Goal: Information Seeking & Learning: Learn about a topic

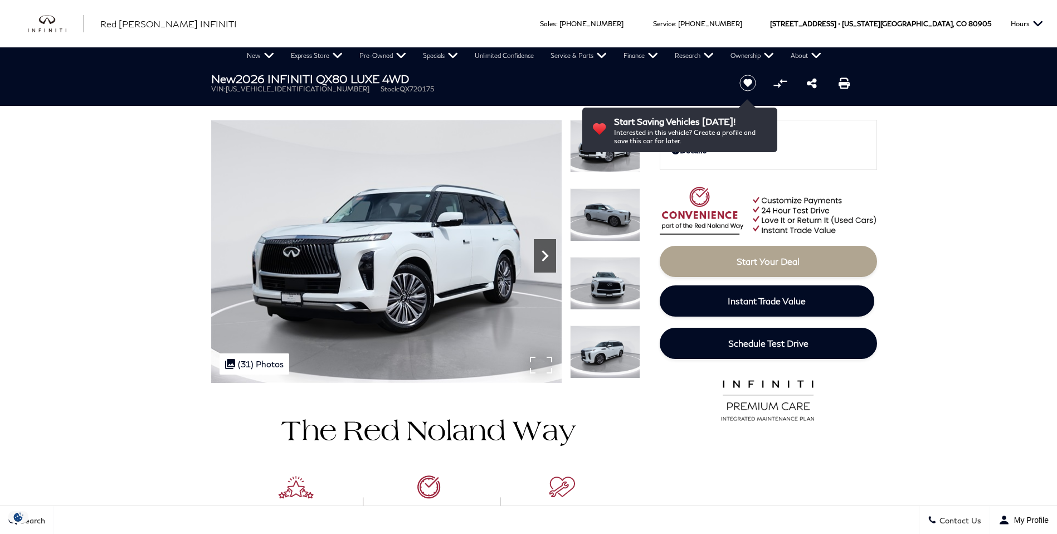
click at [546, 255] on icon "Next" at bounding box center [545, 255] width 7 height 11
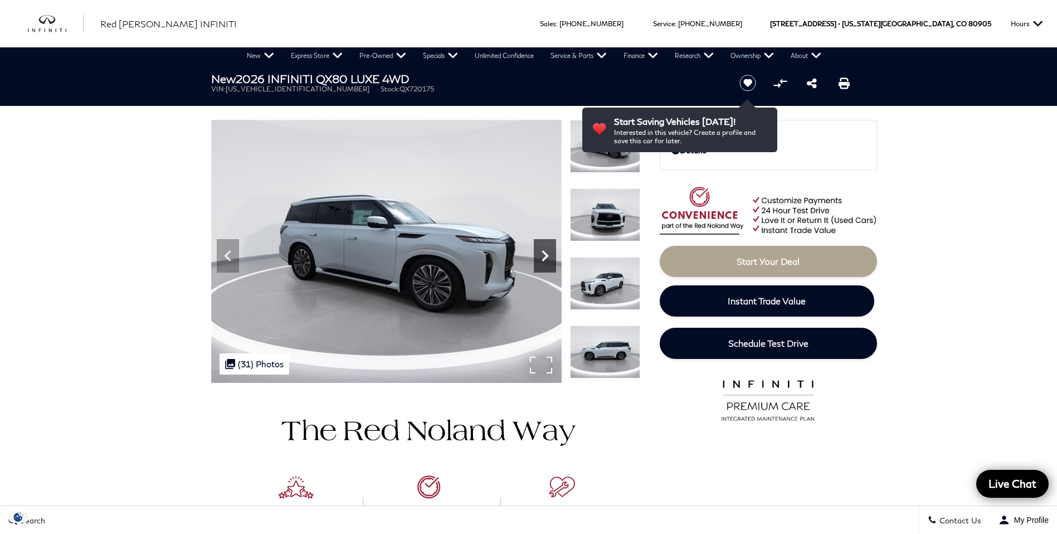
click at [546, 255] on icon "Next" at bounding box center [545, 255] width 7 height 11
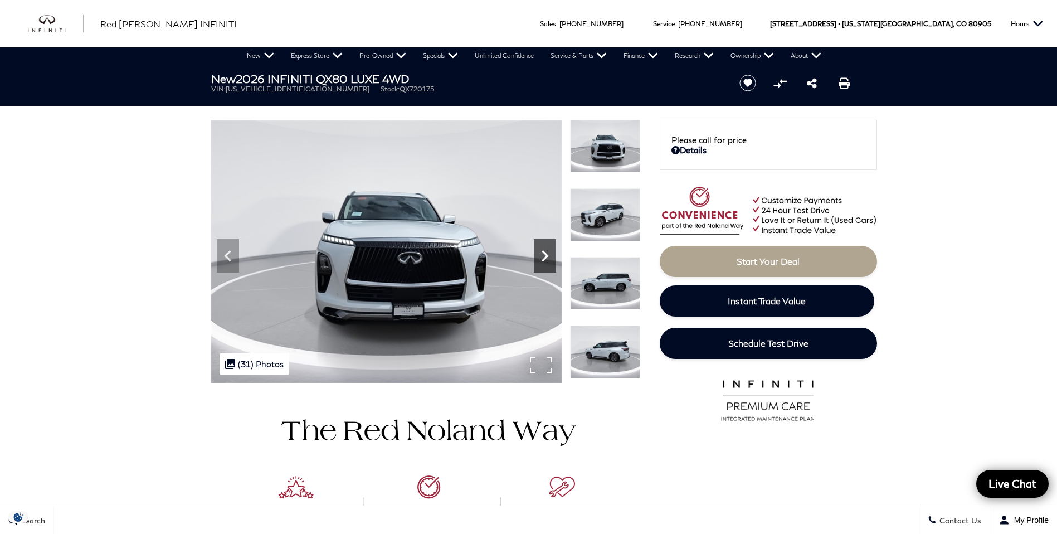
click at [546, 255] on icon "Next" at bounding box center [545, 255] width 7 height 11
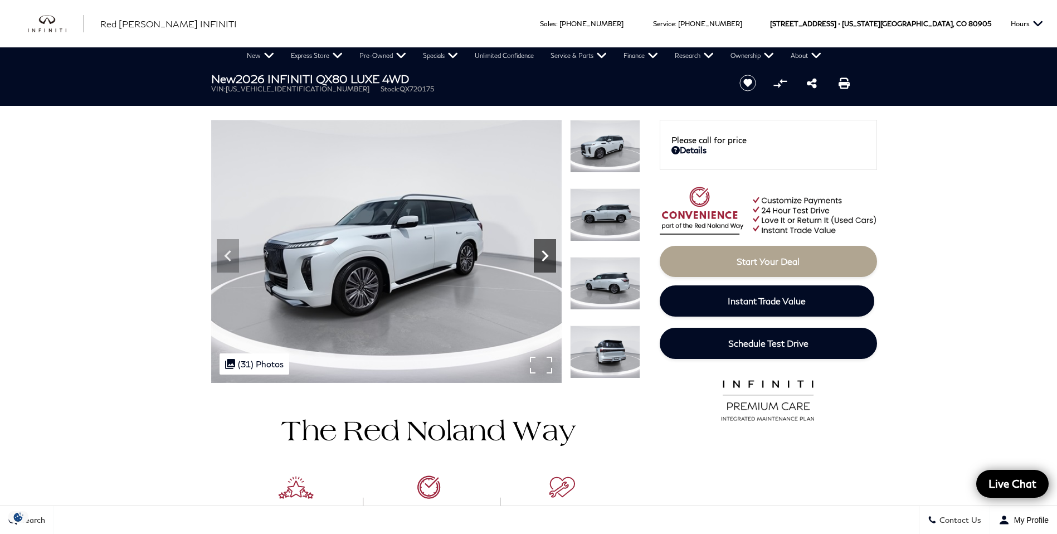
click at [546, 255] on icon "Next" at bounding box center [545, 255] width 7 height 11
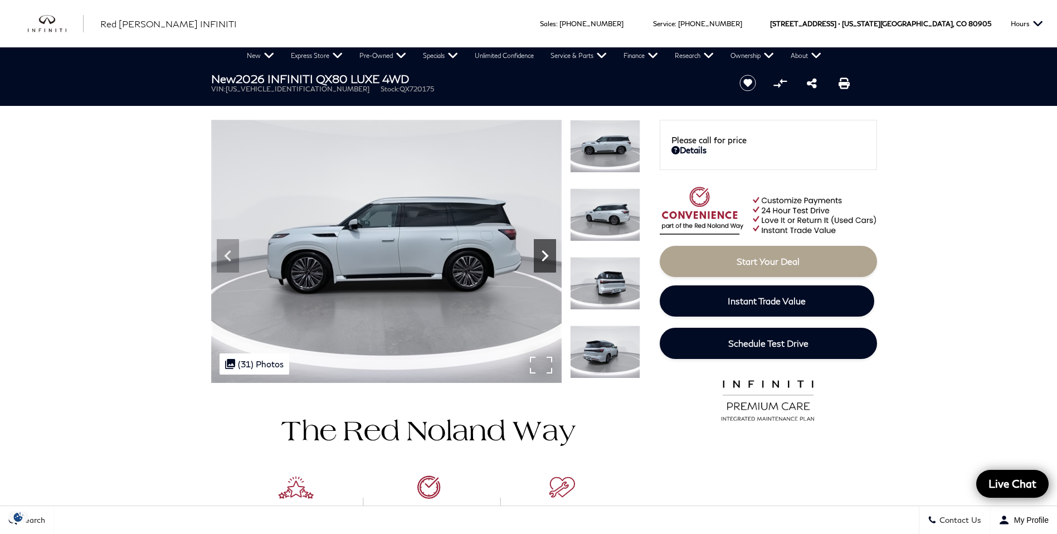
click at [546, 255] on icon "Next" at bounding box center [545, 255] width 7 height 11
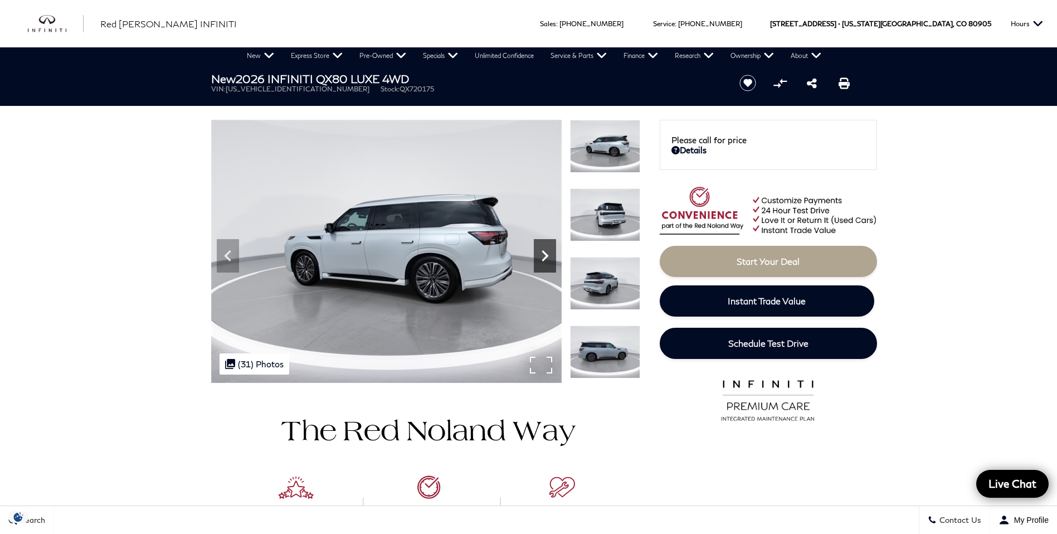
click at [546, 255] on icon "Next" at bounding box center [545, 255] width 7 height 11
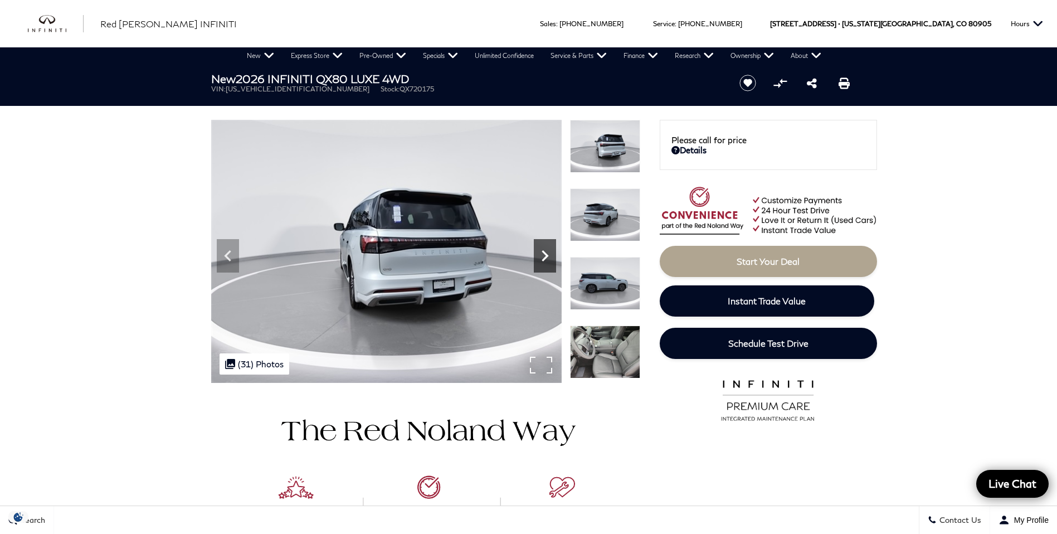
click at [546, 255] on icon "Next" at bounding box center [545, 255] width 7 height 11
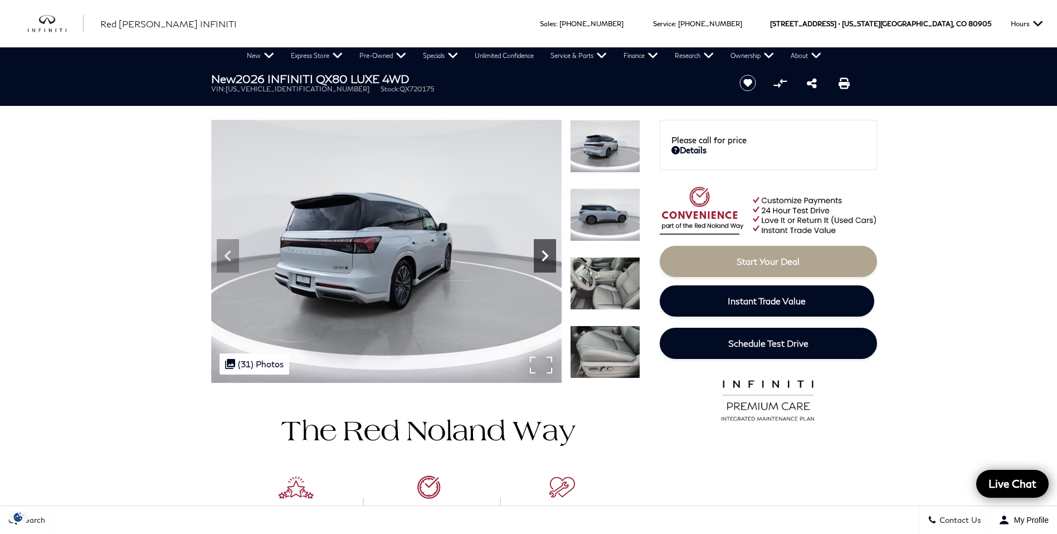
click at [546, 255] on icon "Next" at bounding box center [545, 255] width 7 height 11
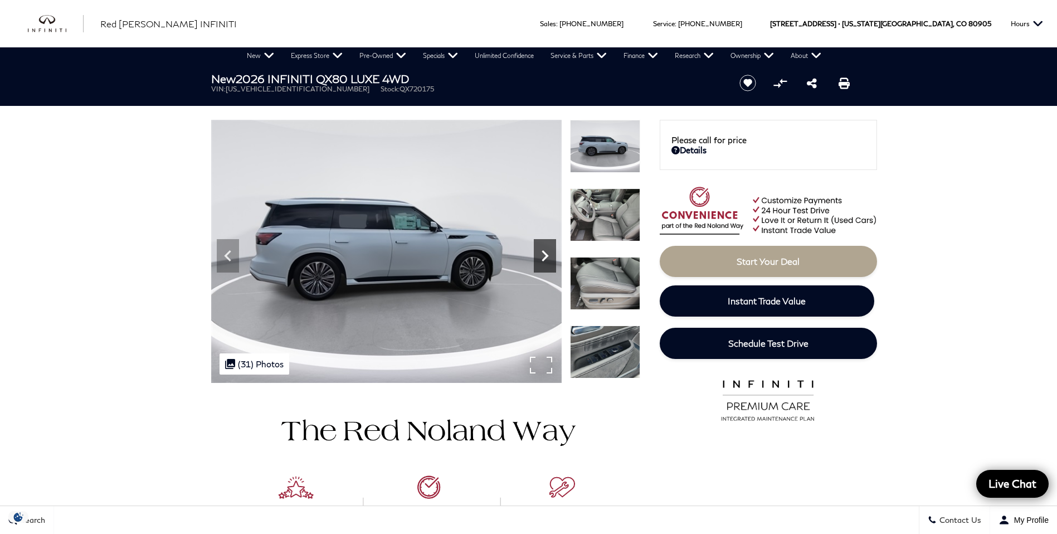
click at [546, 255] on icon "Next" at bounding box center [545, 255] width 7 height 11
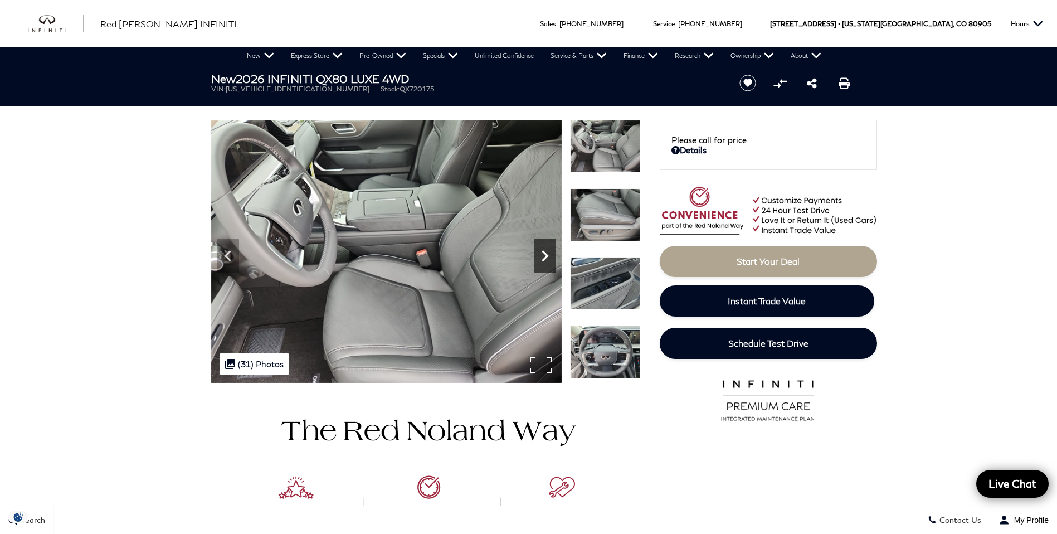
click at [546, 255] on icon "Next" at bounding box center [545, 255] width 7 height 11
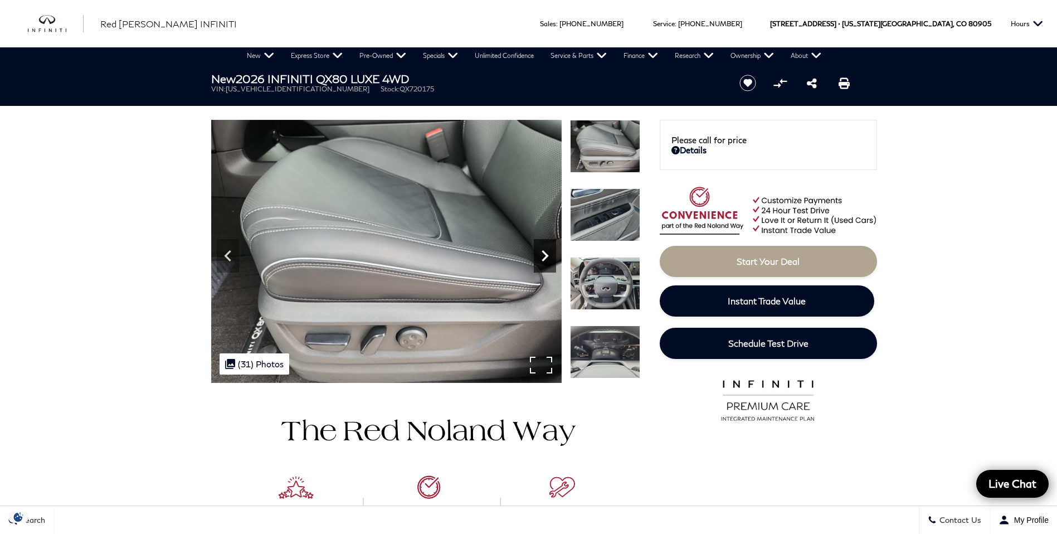
click at [546, 255] on icon "Next" at bounding box center [545, 255] width 7 height 11
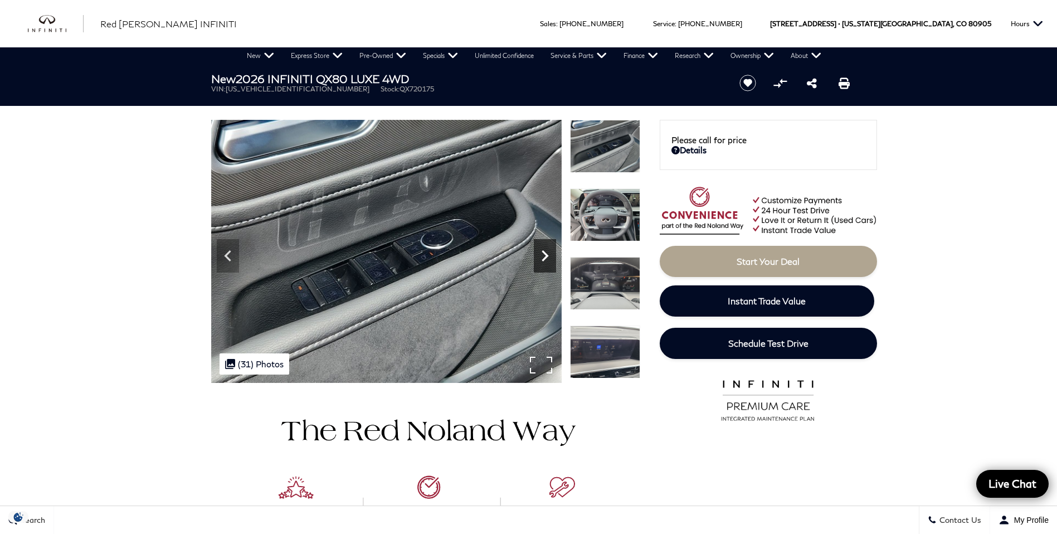
click at [546, 255] on icon "Next" at bounding box center [545, 255] width 7 height 11
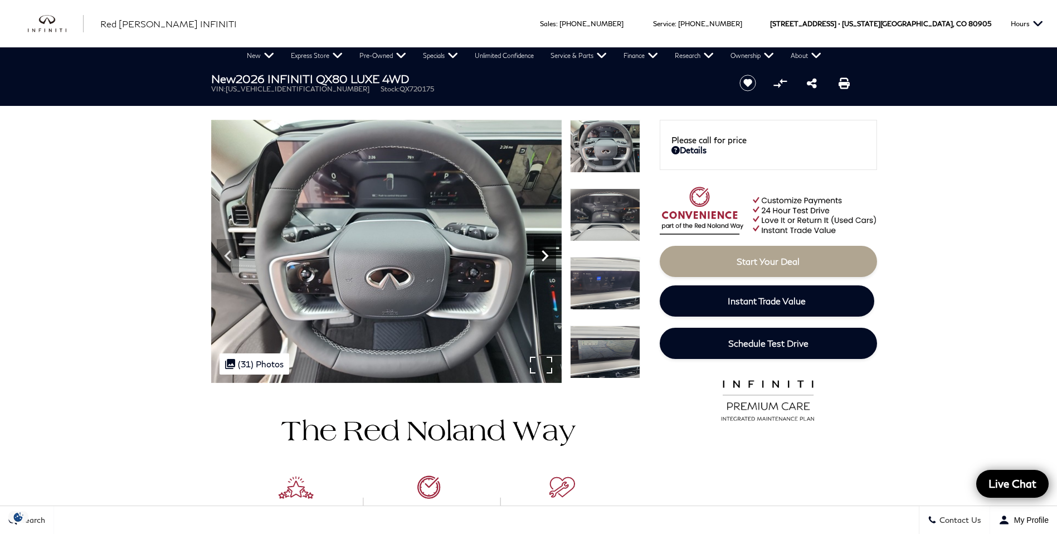
click at [546, 255] on icon "Next" at bounding box center [545, 255] width 7 height 11
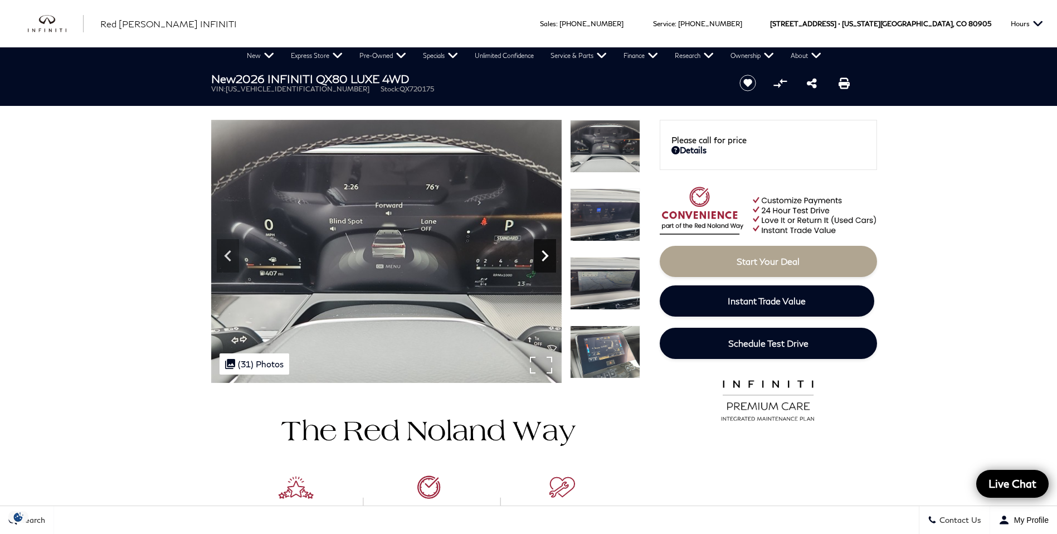
click at [547, 256] on icon "Next" at bounding box center [545, 255] width 7 height 11
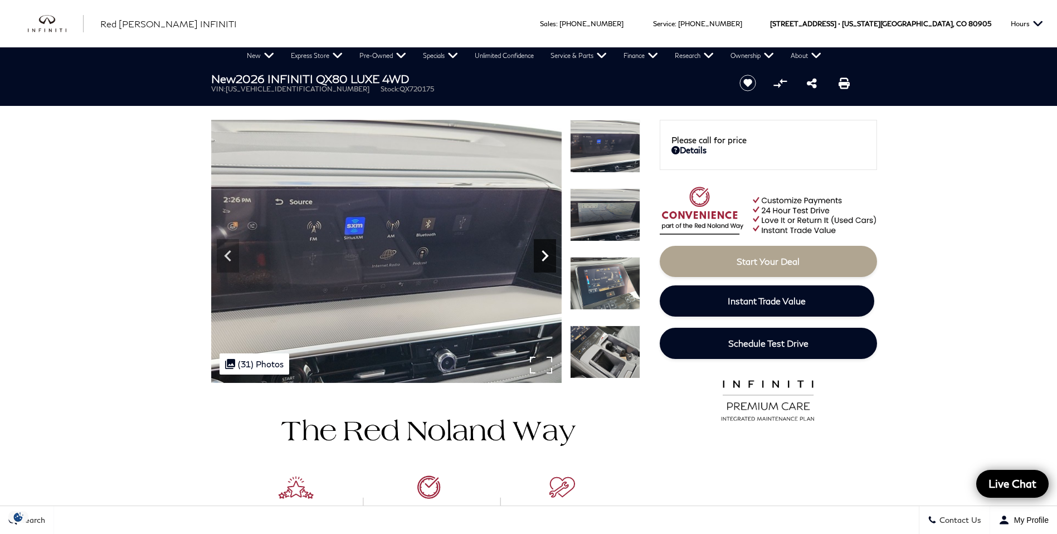
click at [547, 256] on icon "Next" at bounding box center [545, 255] width 7 height 11
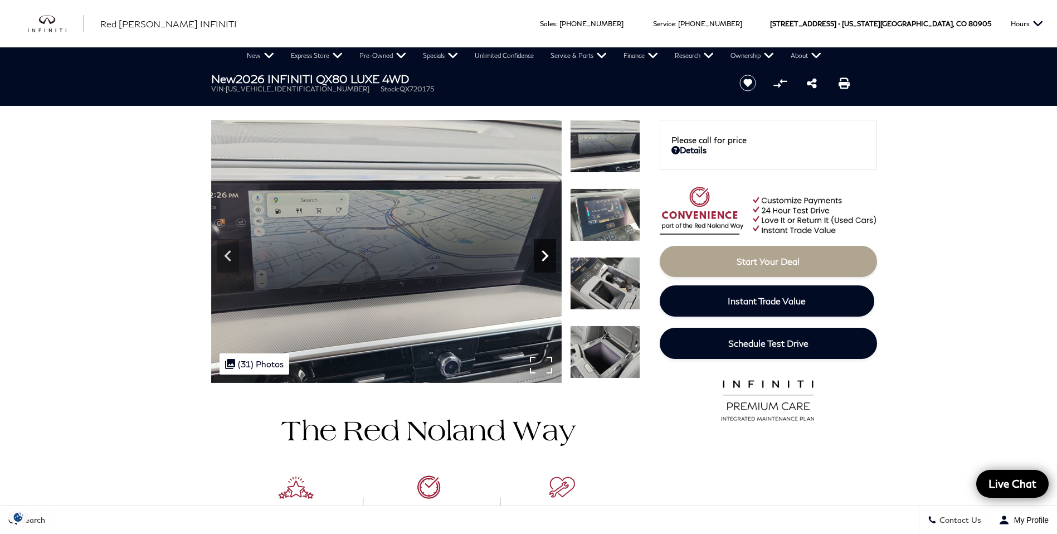
click at [547, 256] on icon "Next" at bounding box center [545, 255] width 7 height 11
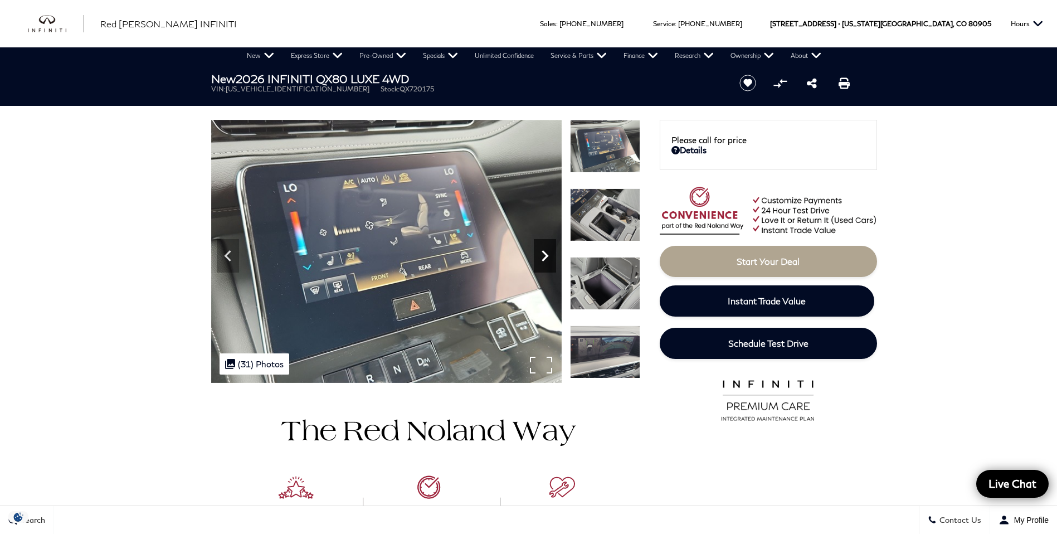
click at [547, 256] on icon "Next" at bounding box center [545, 255] width 7 height 11
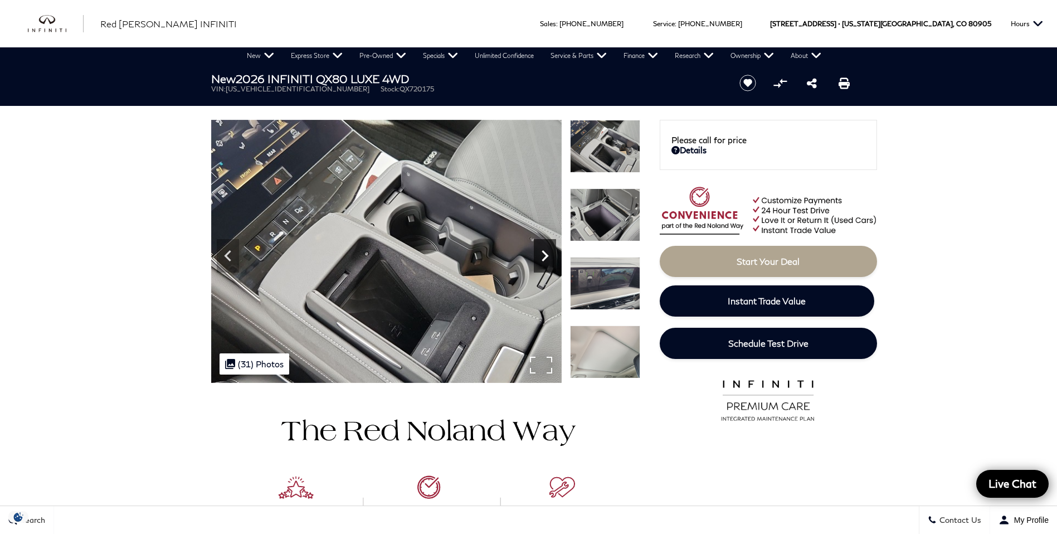
click at [547, 256] on icon "Next" at bounding box center [545, 255] width 7 height 11
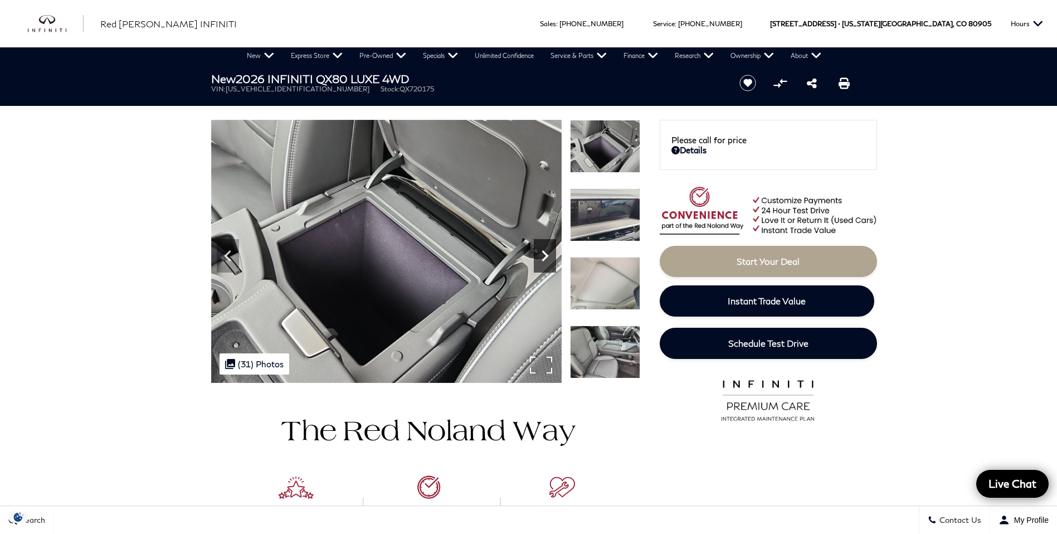
click at [547, 256] on icon "Next" at bounding box center [545, 255] width 7 height 11
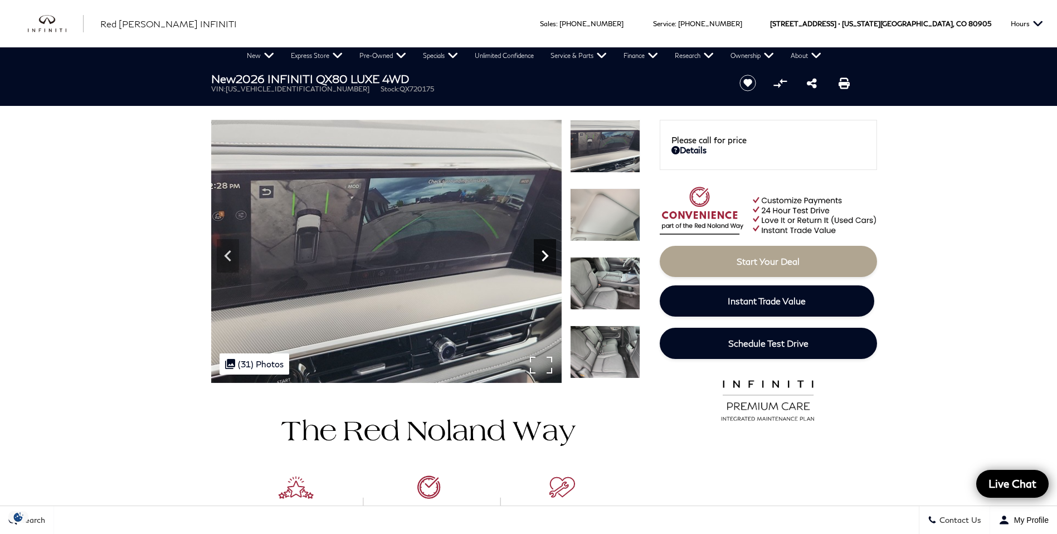
click at [547, 256] on icon "Next" at bounding box center [545, 255] width 7 height 11
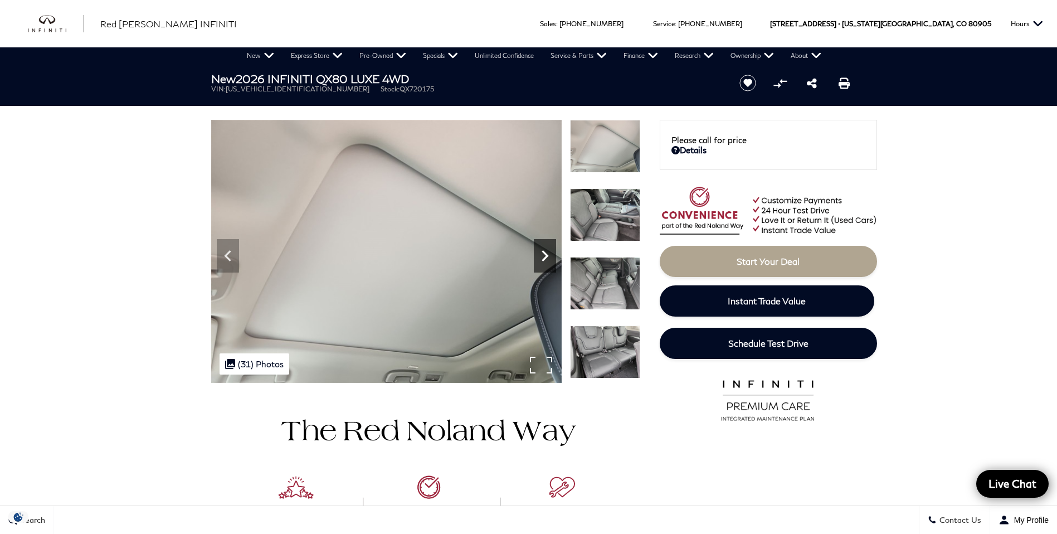
click at [547, 256] on icon "Next" at bounding box center [545, 255] width 7 height 11
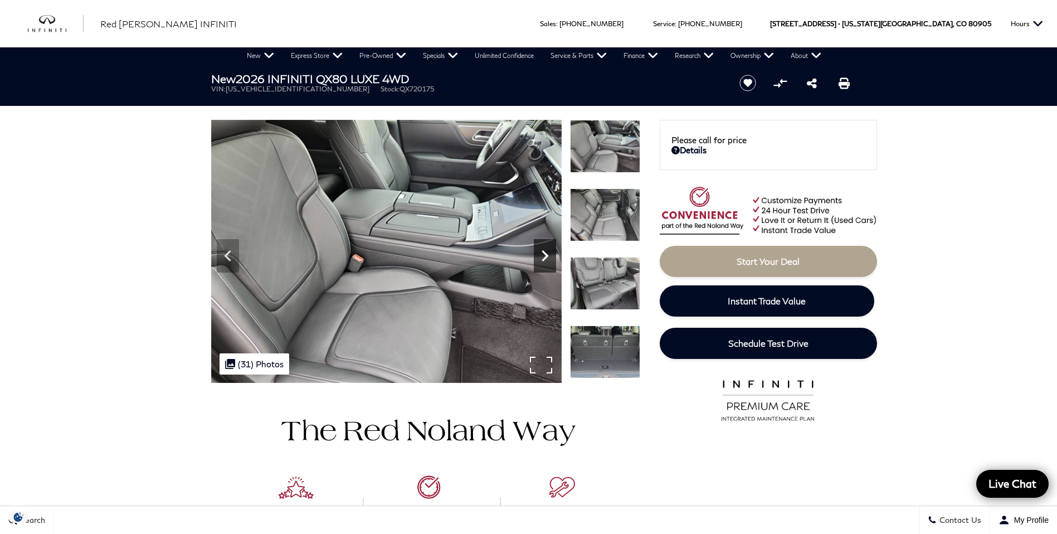
click at [547, 256] on icon "Next" at bounding box center [545, 255] width 7 height 11
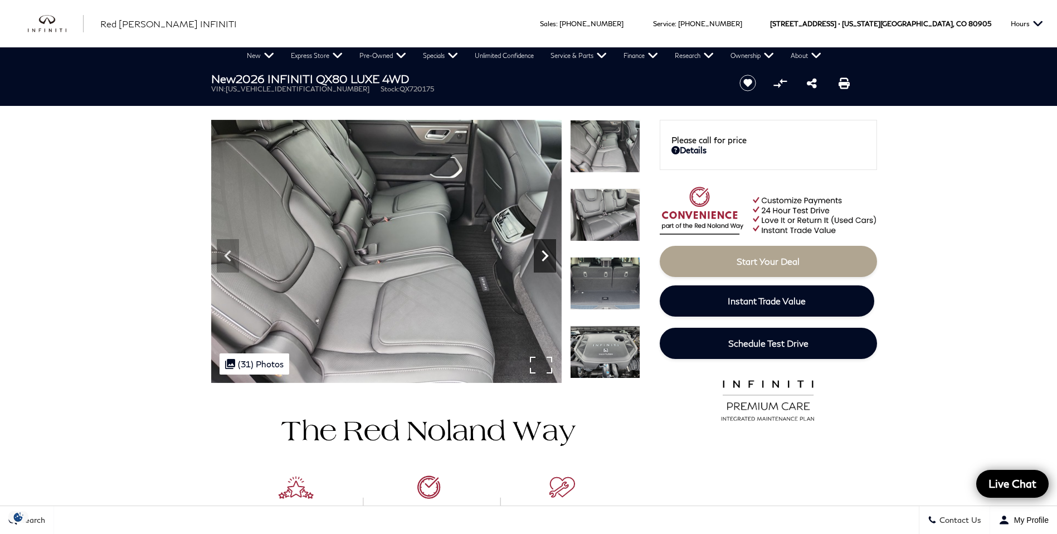
click at [547, 256] on icon "Next" at bounding box center [545, 255] width 7 height 11
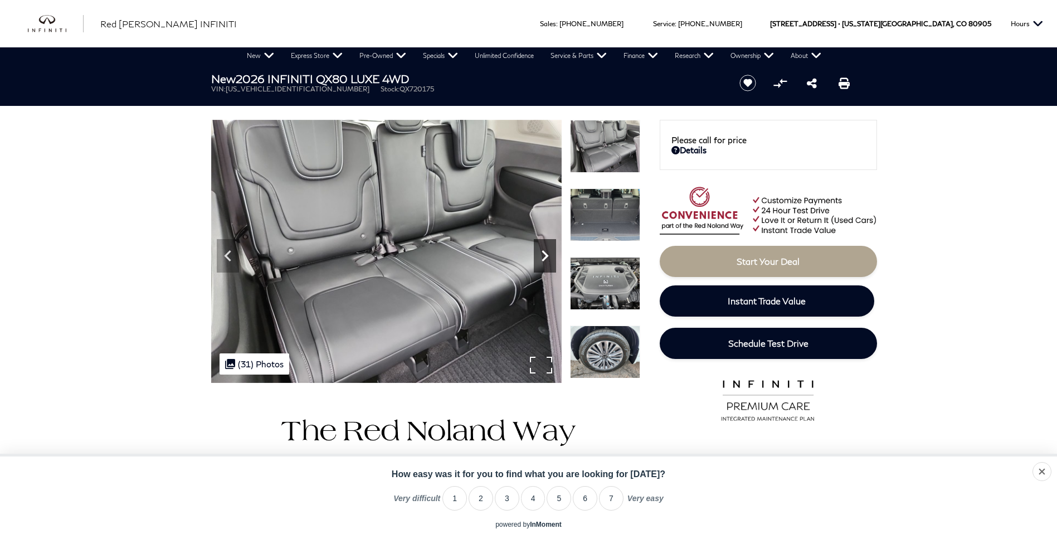
click at [547, 256] on icon "Next" at bounding box center [545, 255] width 7 height 11
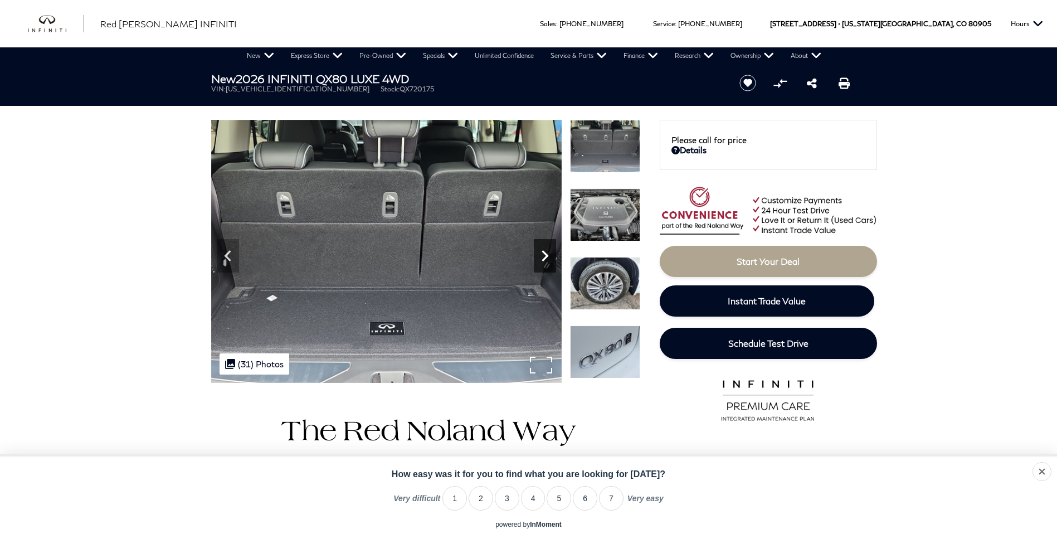
click at [547, 256] on icon "Next" at bounding box center [545, 255] width 7 height 11
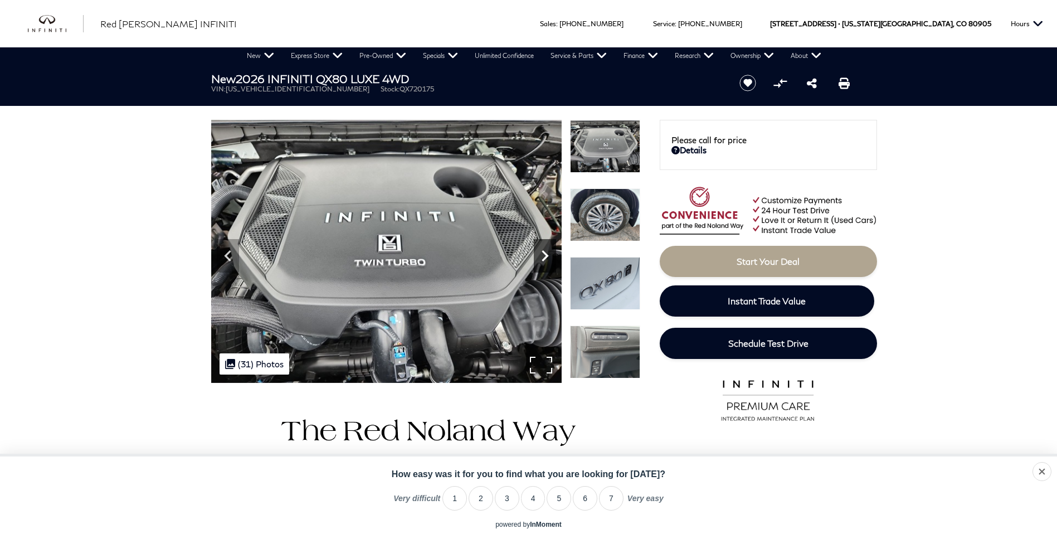
click at [547, 256] on icon "Next" at bounding box center [545, 255] width 7 height 11
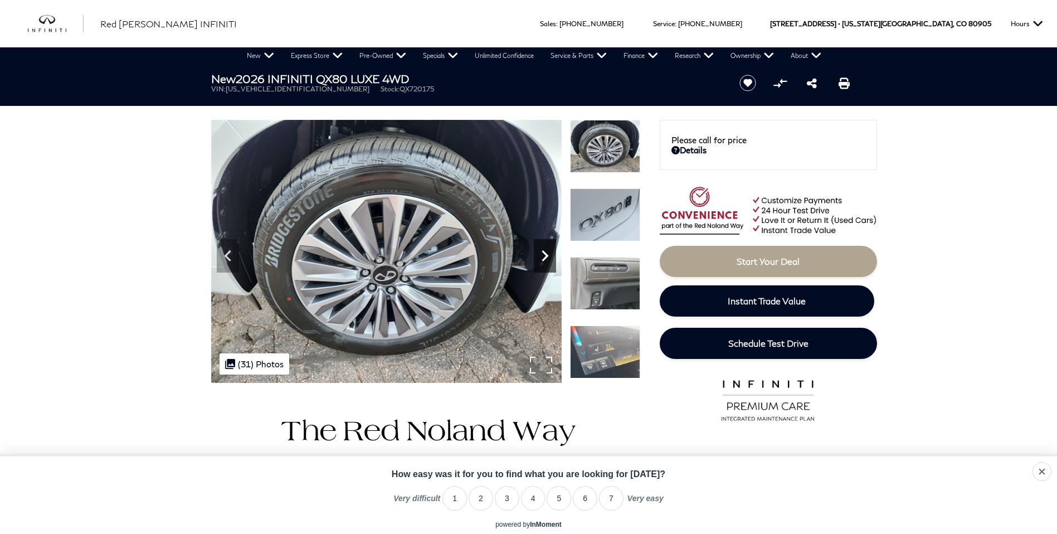
click at [547, 256] on icon "Next" at bounding box center [545, 255] width 7 height 11
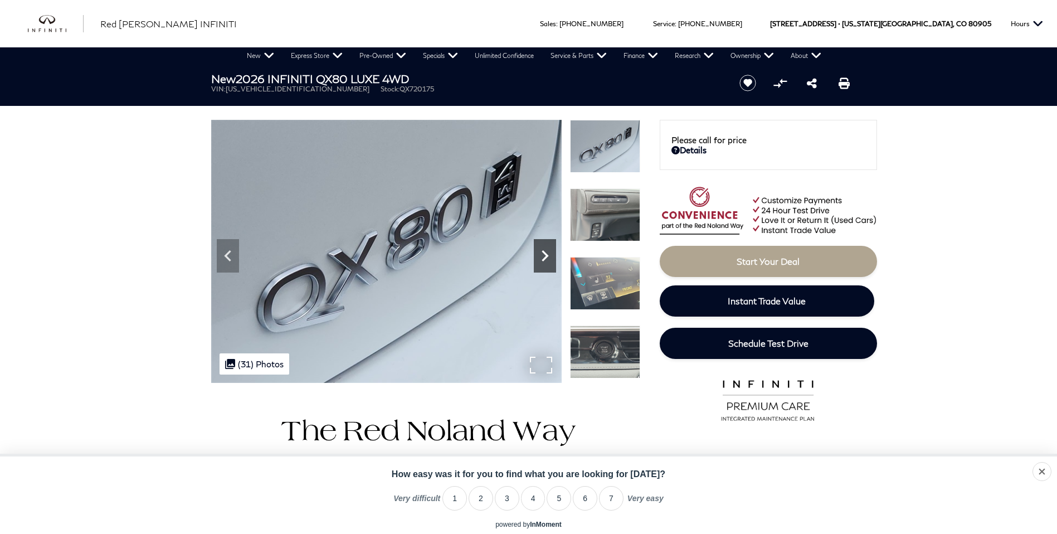
click at [547, 256] on icon "Next" at bounding box center [545, 255] width 7 height 11
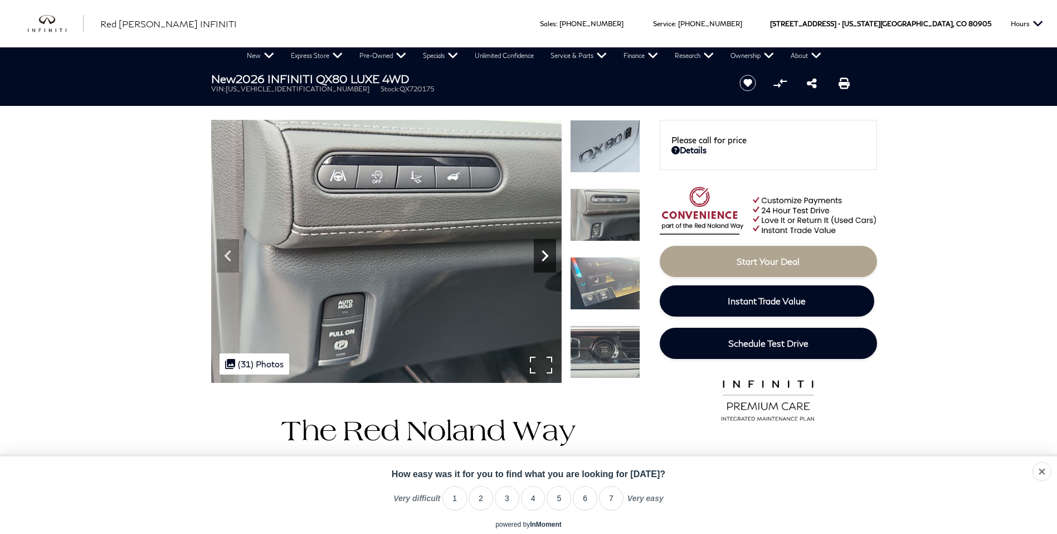
click at [547, 256] on icon "Next" at bounding box center [545, 255] width 7 height 11
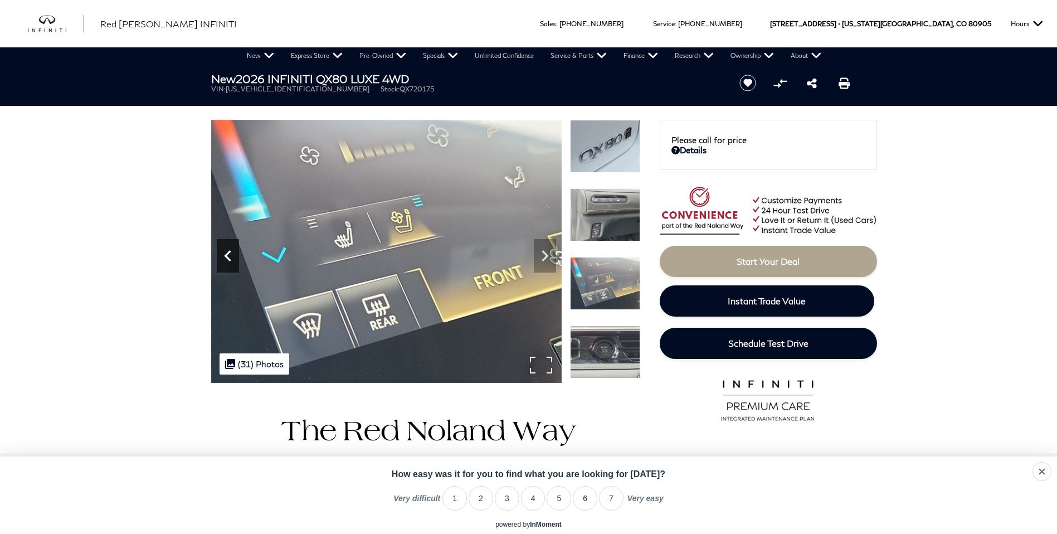
click at [224, 252] on icon "Previous" at bounding box center [228, 256] width 22 height 22
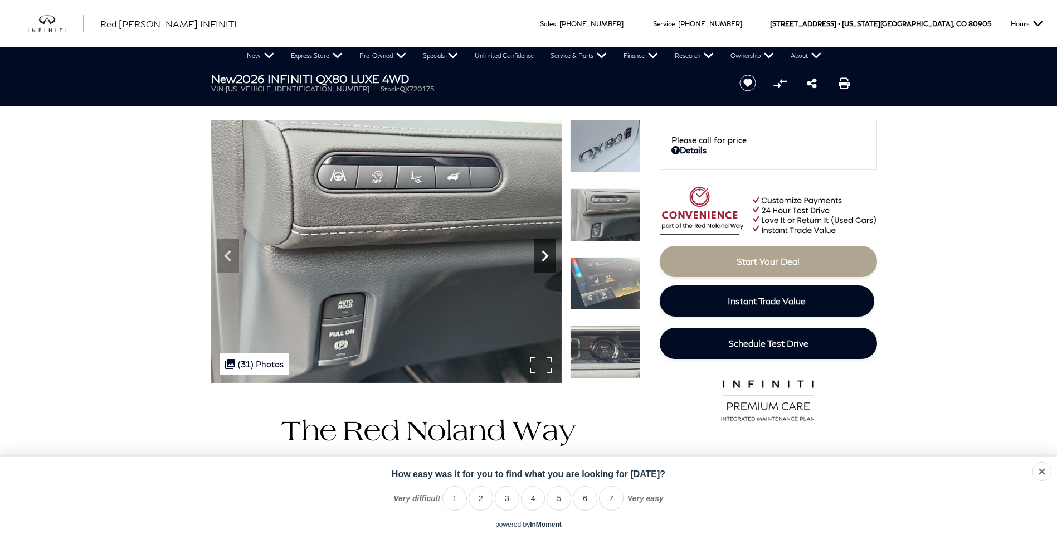
click at [543, 252] on icon "Next" at bounding box center [545, 255] width 7 height 11
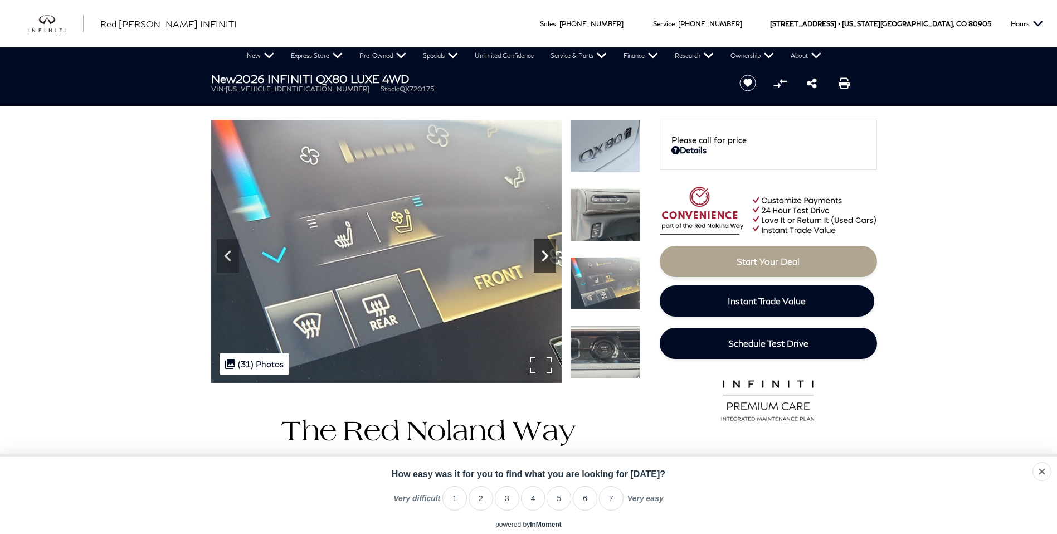
click at [544, 252] on icon "Next" at bounding box center [545, 255] width 7 height 11
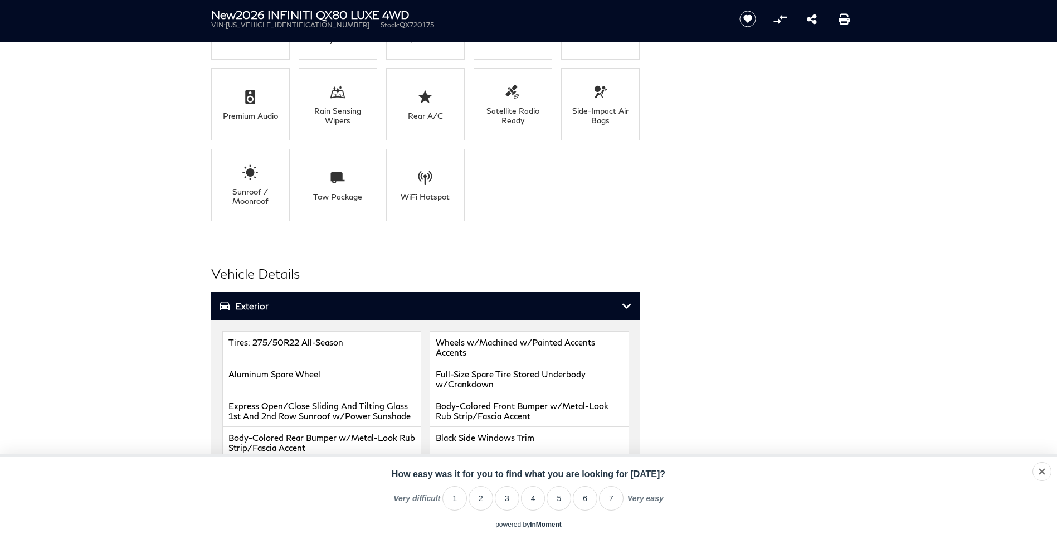
scroll to position [1337, 0]
